Goal: Check status: Check status

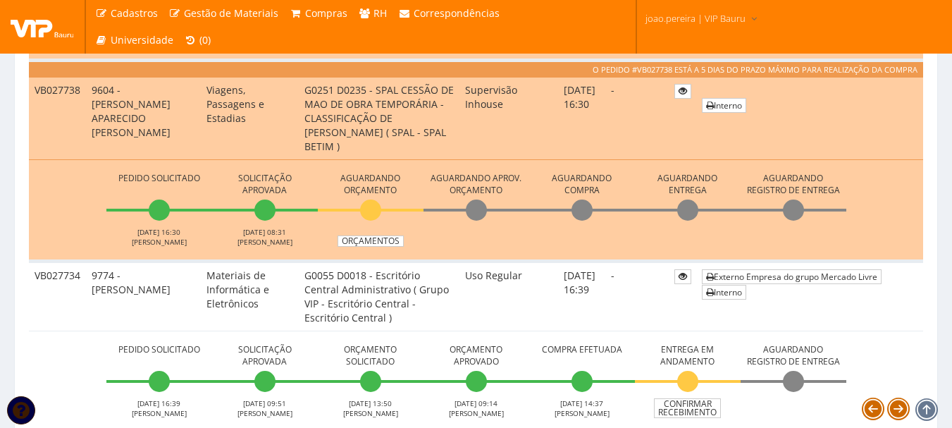
scroll to position [1197, 0]
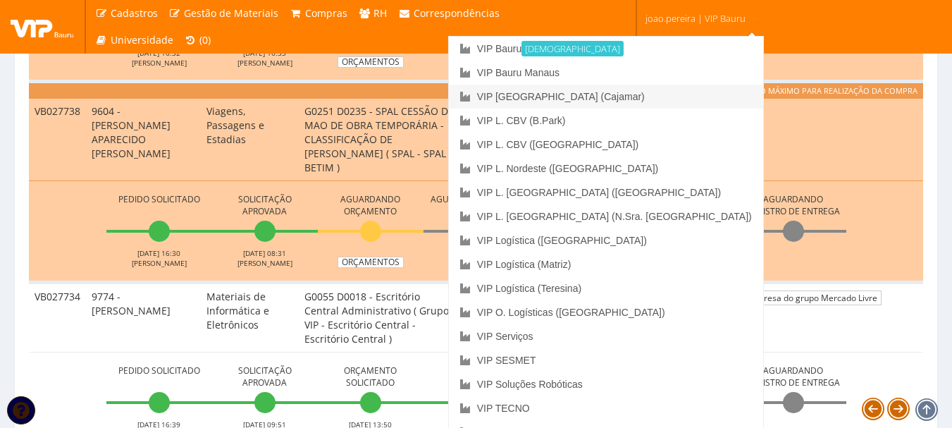
click at [659, 94] on link "VIP [GEOGRAPHIC_DATA] (Cajamar)" at bounding box center [606, 97] width 314 height 24
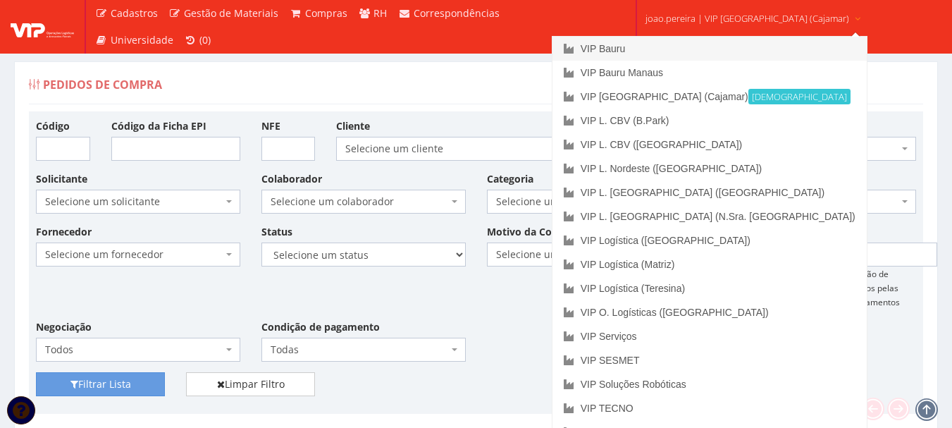
click at [666, 44] on link "VIP Bauru" at bounding box center [709, 49] width 314 height 24
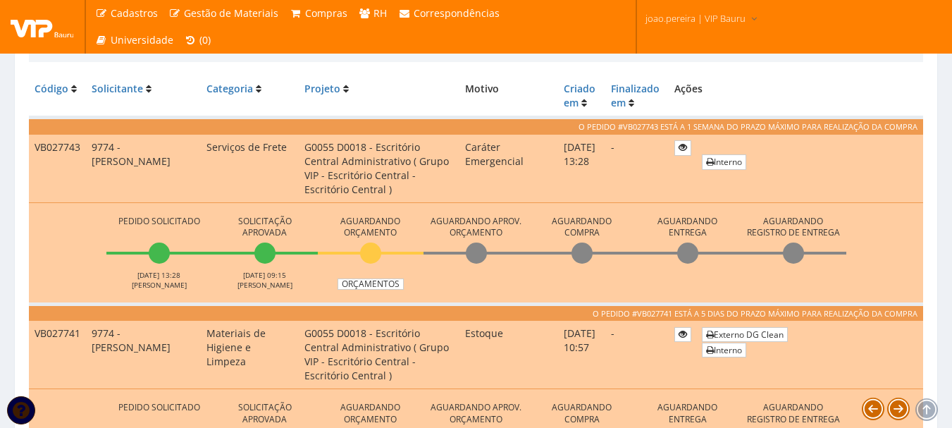
scroll to position [352, 0]
click at [494, 288] on li "Aguardando Aprov. Orçamento" at bounding box center [476, 249] width 106 height 77
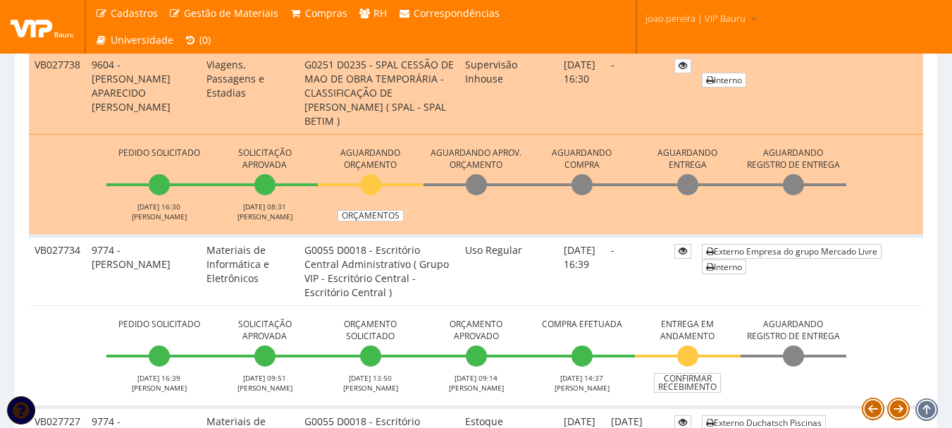
scroll to position [1197, 0]
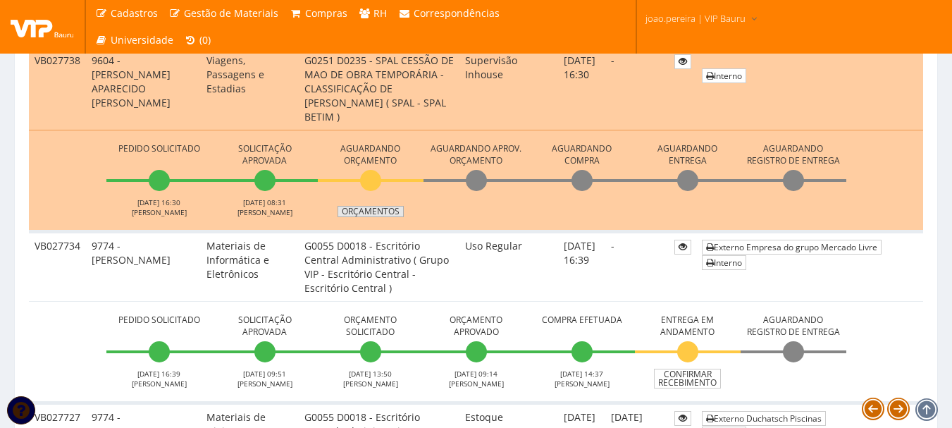
click at [370, 211] on link "Orçamentos" at bounding box center [370, 211] width 66 height 11
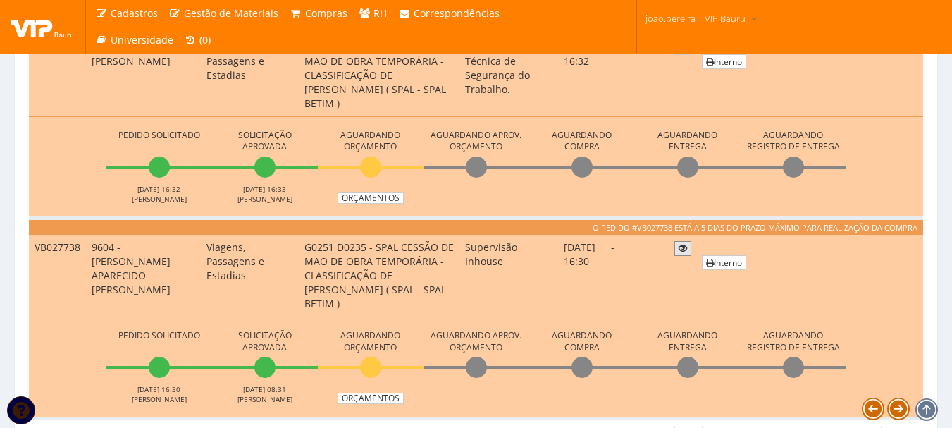
scroll to position [986, 0]
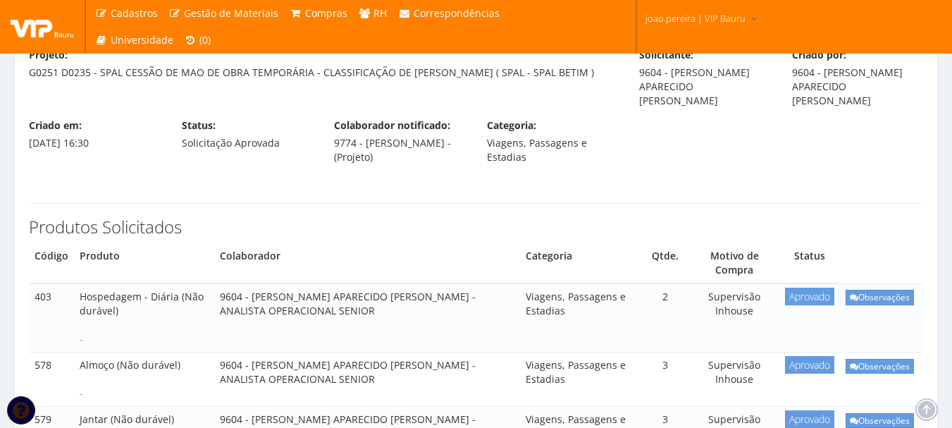
scroll to position [27, 0]
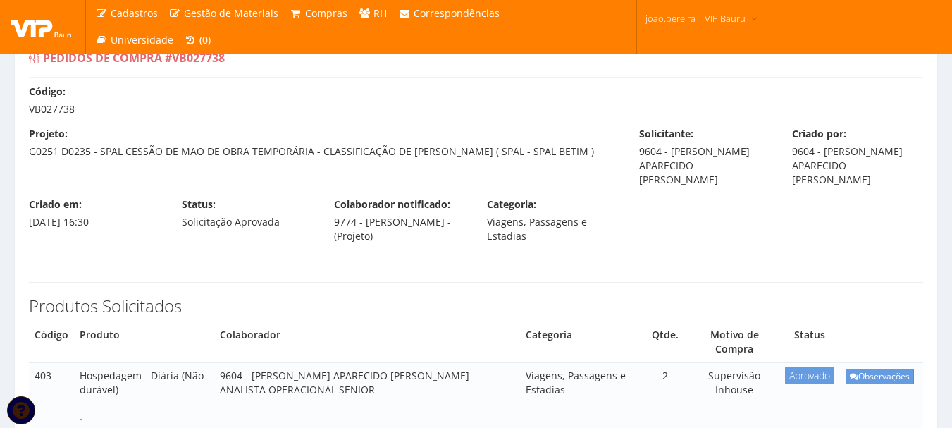
drag, startPoint x: 31, startPoint y: 111, endPoint x: 85, endPoint y: 108, distance: 53.6
click at [85, 108] on div "Código: VB027738" at bounding box center [475, 101] width 915 height 32
copy div "VB027738"
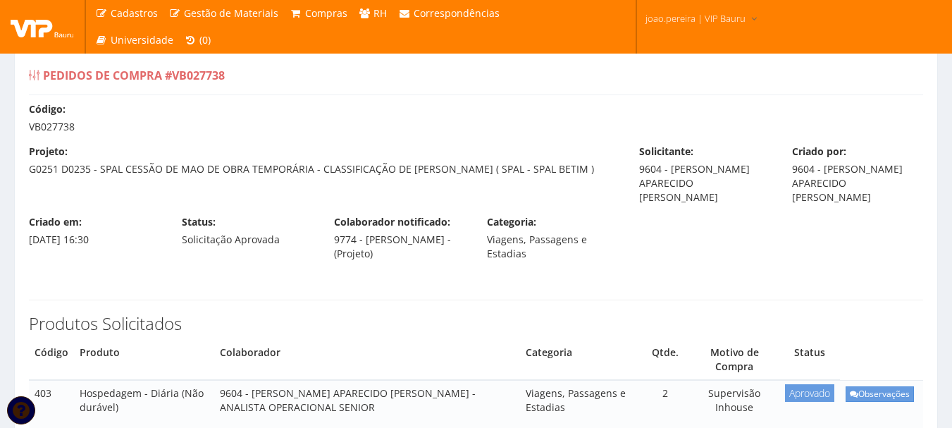
scroll to position [0, 0]
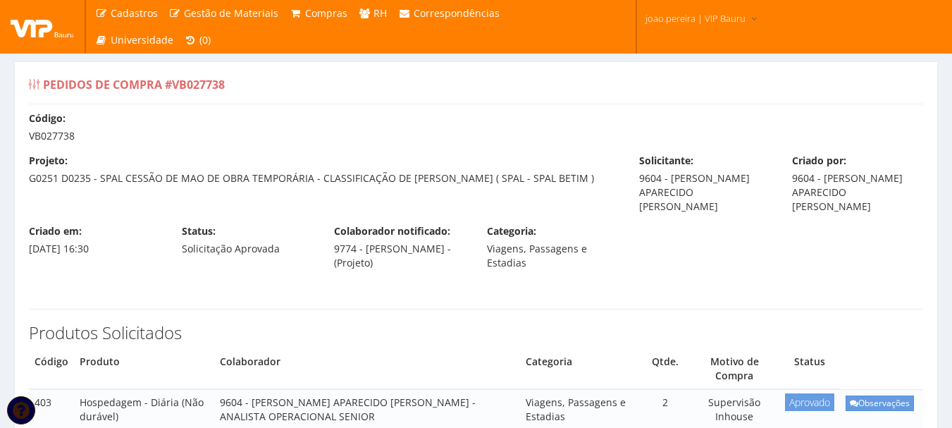
drag, startPoint x: 30, startPoint y: 176, endPoint x: 573, endPoint y: 180, distance: 543.1
click at [573, 180] on div "Projeto: G0251 D0235 - SPAL CESSÃO DE MAO DE OBRA TEMPORÁRIA - CLASSIFICAÇÃO DE…" at bounding box center [323, 170] width 610 height 32
copy div "G0251 D0235 - SPAL CESSÃO DE MAO DE OBRA TEMPORÁRIA - CLASSIFICAÇÃO DE [PERSON_…"
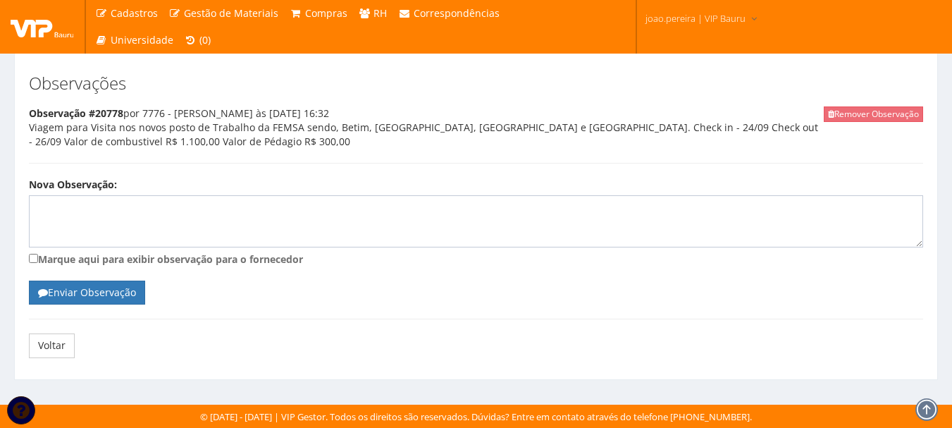
scroll to position [563, 0]
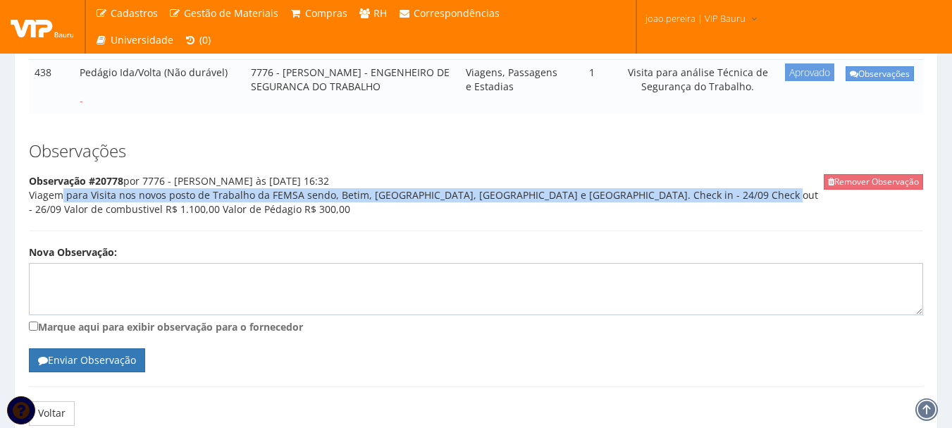
drag, startPoint x: 30, startPoint y: 220, endPoint x: 706, endPoint y: 220, distance: 676.2
click at [706, 220] on div "Remover Observação Observação #20778 por 7776 - [PERSON_NAME] às [DATE] 16:32 V…" at bounding box center [476, 202] width 894 height 57
copy div "Viagem para Visita nos novos posto de Trabalho da FEMSA sendo, Betim, [GEOGRAPH…"
